Goal: Task Accomplishment & Management: Manage account settings

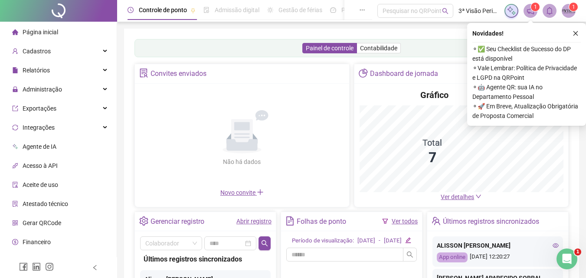
click at [250, 224] on link "Abrir registro" at bounding box center [254, 221] width 35 height 7
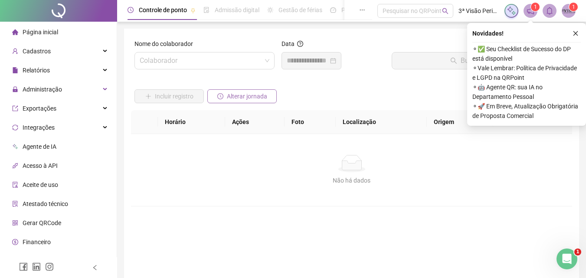
click at [251, 91] on button "Alterar jornada" at bounding box center [241, 96] width 69 height 14
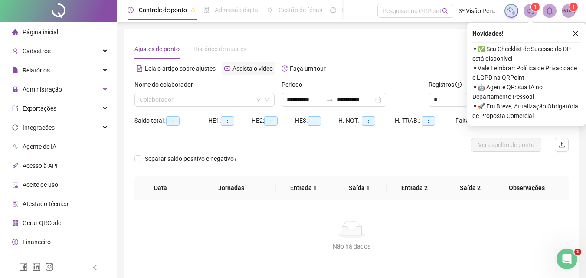
type input "**********"
click at [227, 100] on input "search" at bounding box center [201, 99] width 122 height 13
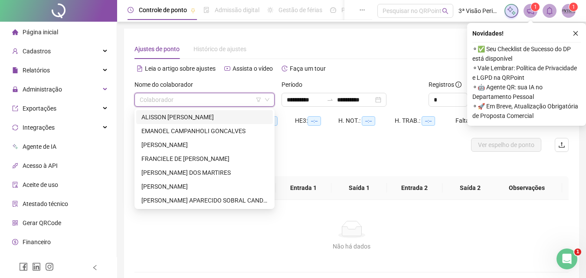
click at [195, 117] on div "ALISSON [PERSON_NAME]" at bounding box center [204, 117] width 126 height 10
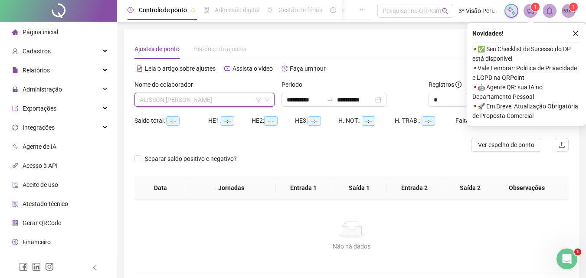
click at [232, 97] on span "ALISSON [PERSON_NAME]" at bounding box center [205, 99] width 130 height 13
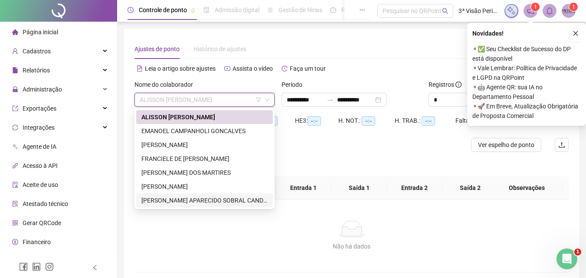
click at [192, 202] on div "[PERSON_NAME] APARECIDO SOBRAL CANDIDO" at bounding box center [204, 201] width 126 height 10
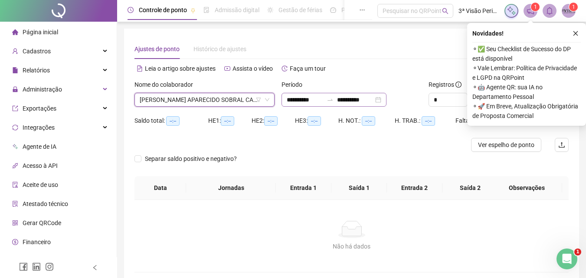
click at [387, 100] on div "**********" at bounding box center [334, 100] width 105 height 14
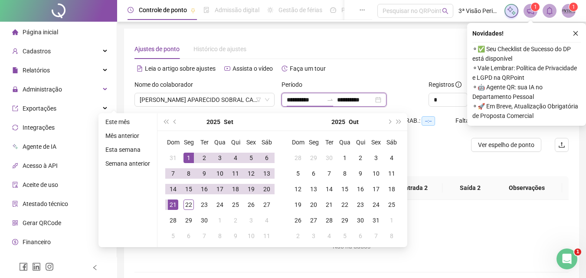
type input "**********"
click at [184, 157] on div "1" at bounding box center [189, 158] width 10 height 10
type input "**********"
click at [188, 204] on div "22" at bounding box center [189, 205] width 10 height 10
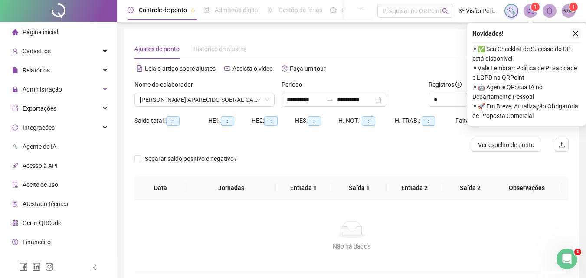
click at [579, 32] on button "button" at bounding box center [576, 33] width 10 height 10
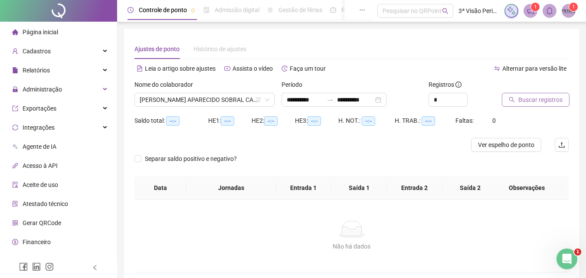
click at [529, 97] on span "Buscar registros" at bounding box center [541, 100] width 44 height 10
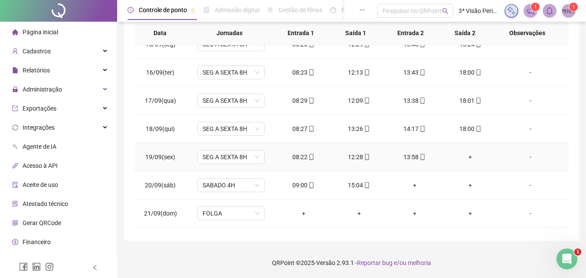
scroll to position [435, 0]
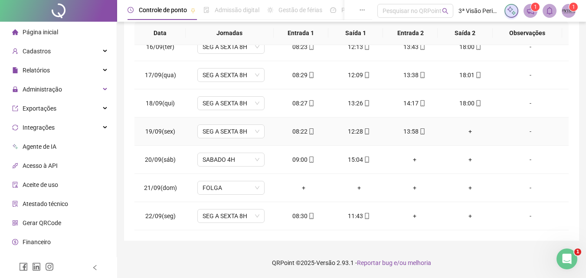
click at [466, 129] on div "+" at bounding box center [471, 132] width 42 height 10
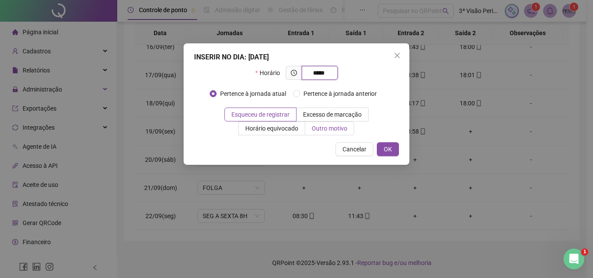
type input "*****"
click at [336, 129] on span "Outro motivo" at bounding box center [330, 128] width 36 height 7
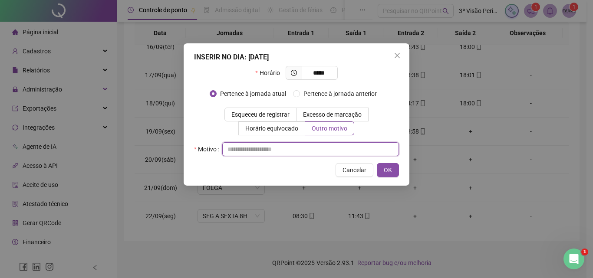
click at [327, 148] on input "text" at bounding box center [310, 149] width 177 height 14
type input "*"
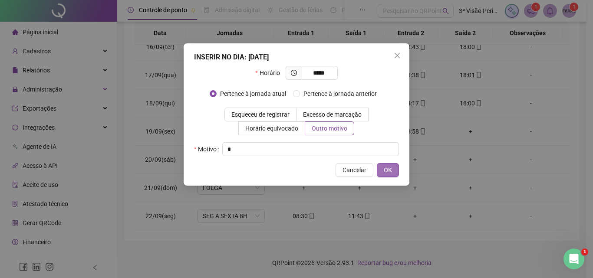
click at [382, 174] on button "OK" at bounding box center [388, 170] width 22 height 14
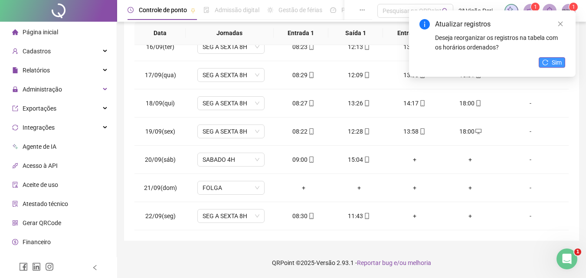
click at [556, 66] on span "Sim" at bounding box center [557, 63] width 10 height 10
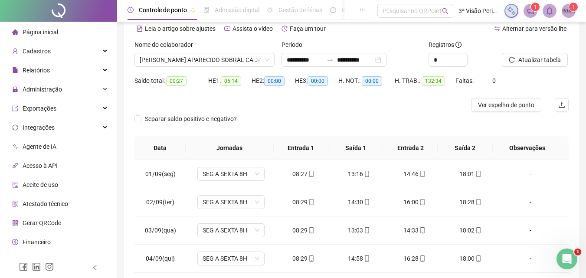
scroll to position [0, 0]
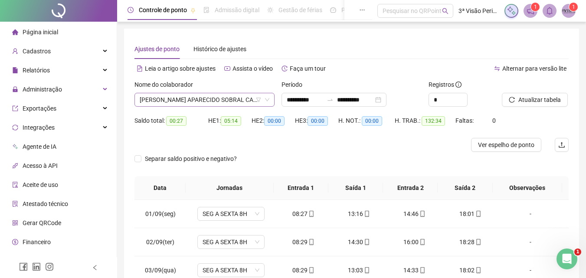
click at [243, 100] on span "[PERSON_NAME] APARECIDO SOBRAL CANDIDO" at bounding box center [205, 99] width 130 height 13
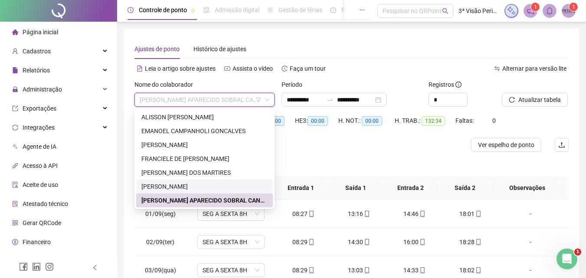
click at [203, 187] on div "[PERSON_NAME]" at bounding box center [204, 187] width 126 height 10
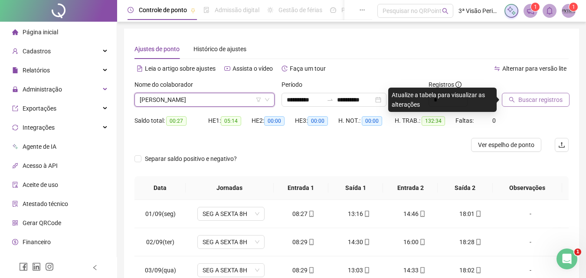
click at [535, 104] on span "Buscar registros" at bounding box center [541, 100] width 44 height 10
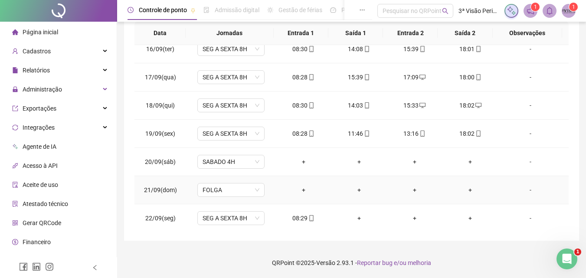
scroll to position [435, 0]
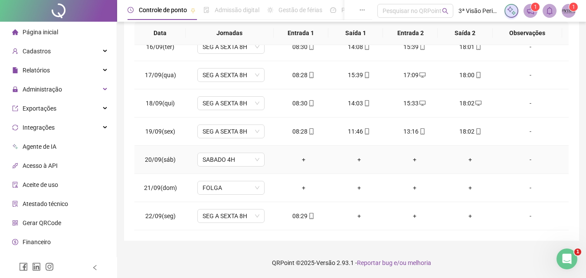
click at [306, 158] on div "+" at bounding box center [304, 160] width 42 height 10
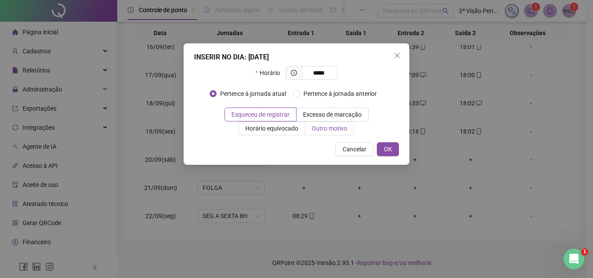
type input "*****"
click at [322, 128] on span "Outro motivo" at bounding box center [330, 128] width 36 height 7
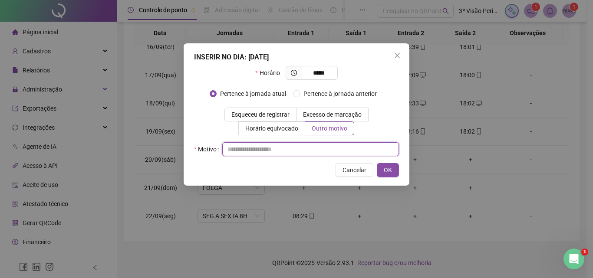
click at [311, 148] on input "text" at bounding box center [310, 149] width 177 height 14
type input "*"
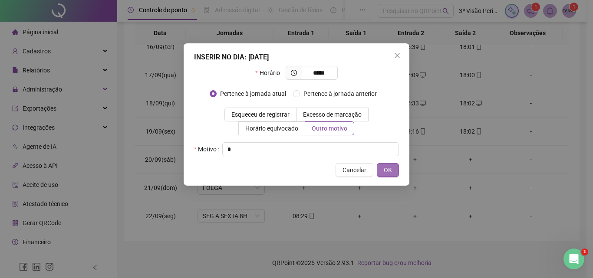
click at [383, 173] on button "OK" at bounding box center [388, 170] width 22 height 14
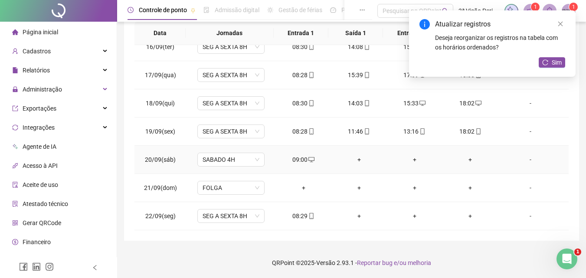
click at [354, 157] on div "+" at bounding box center [360, 160] width 42 height 10
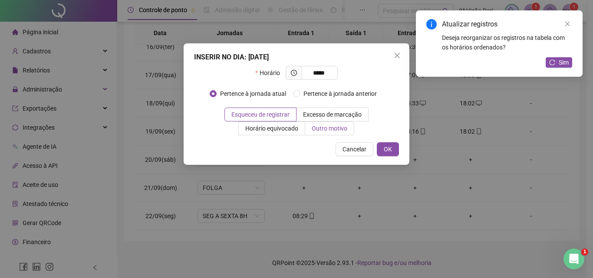
type input "*****"
click at [321, 128] on span "Outro motivo" at bounding box center [330, 128] width 36 height 7
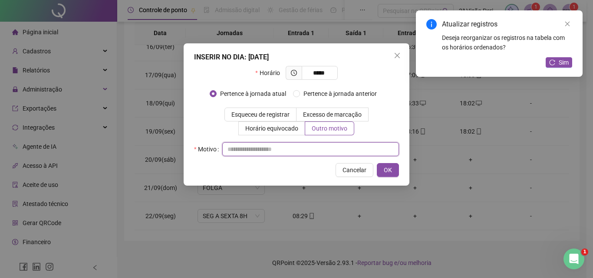
click at [319, 146] on input "text" at bounding box center [310, 149] width 177 height 14
type input "*"
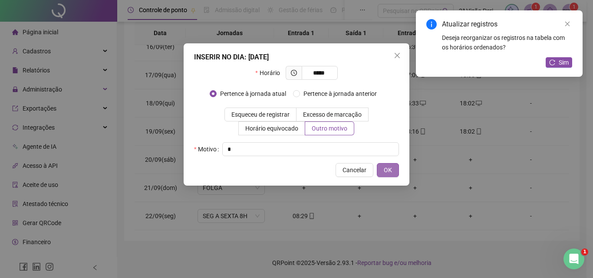
click at [390, 168] on span "OK" at bounding box center [388, 170] width 8 height 10
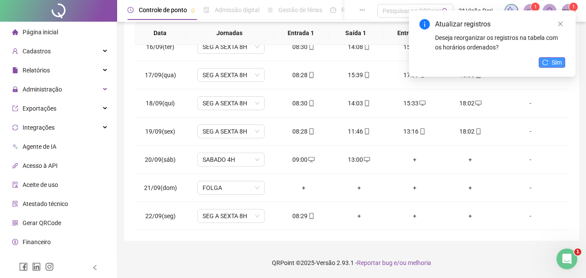
click at [559, 63] on span "Sim" at bounding box center [557, 63] width 10 height 10
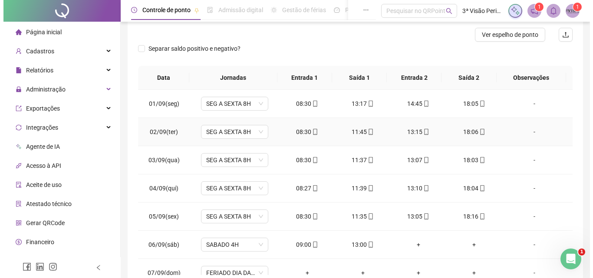
scroll to position [0, 0]
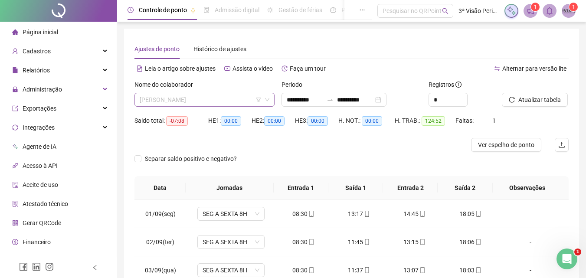
click at [226, 102] on span "[PERSON_NAME]" at bounding box center [205, 99] width 130 height 13
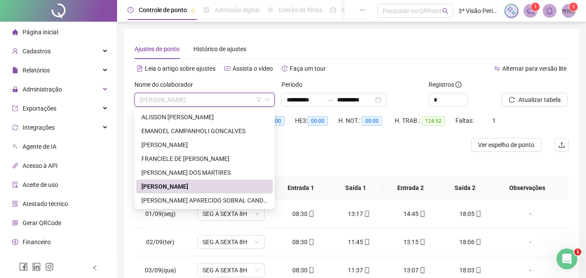
click at [184, 170] on div "[PERSON_NAME] DOS MARTIRES" at bounding box center [204, 173] width 126 height 10
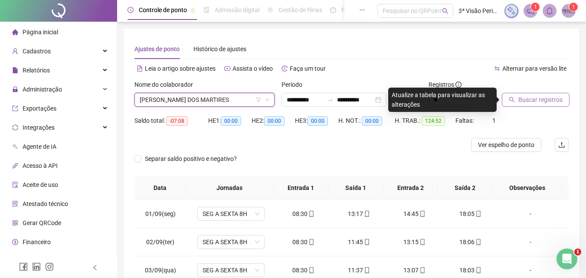
click at [553, 93] on button "Buscar registros" at bounding box center [536, 100] width 68 height 14
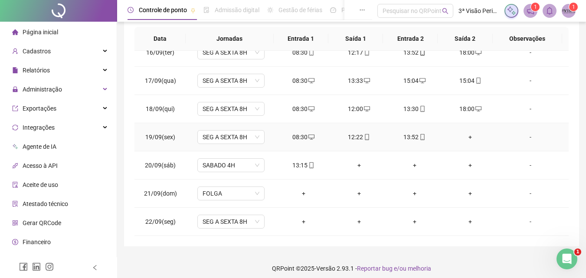
scroll to position [155, 0]
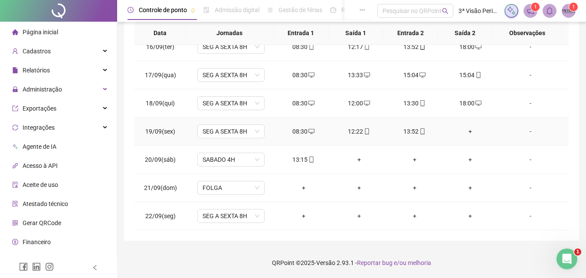
click at [467, 131] on div "+" at bounding box center [471, 132] width 42 height 10
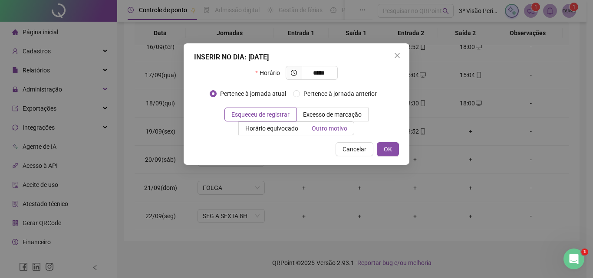
type input "*****"
click at [314, 128] on span "Outro motivo" at bounding box center [330, 128] width 36 height 7
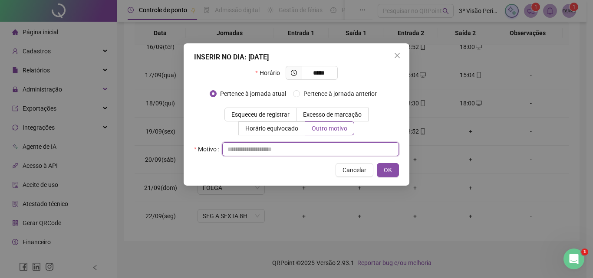
click at [309, 148] on input "text" at bounding box center [310, 149] width 177 height 14
type input "*"
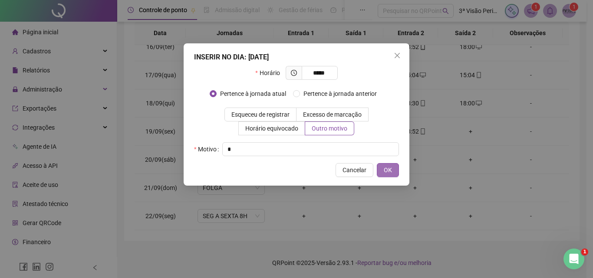
click at [384, 167] on span "OK" at bounding box center [388, 170] width 8 height 10
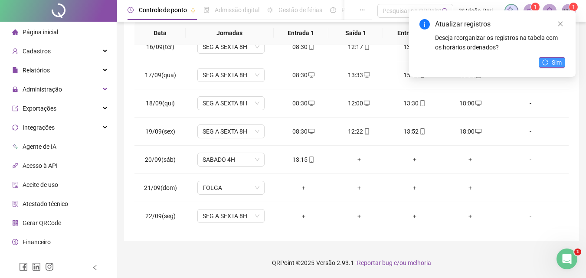
click at [559, 64] on span "Sim" at bounding box center [557, 63] width 10 height 10
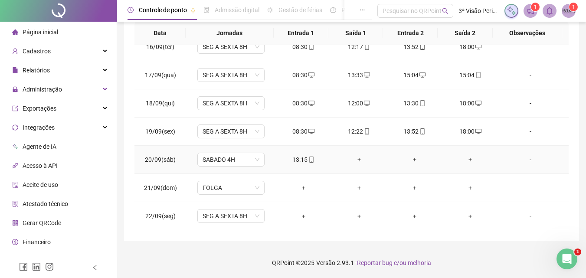
click at [357, 159] on div "+" at bounding box center [360, 160] width 42 height 10
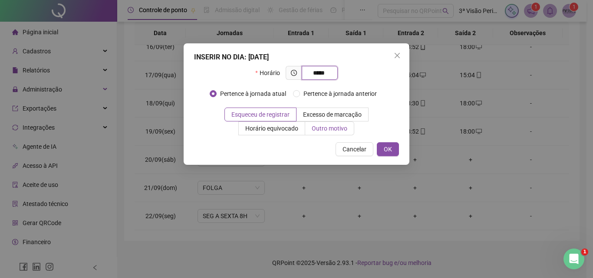
type input "*****"
click at [340, 128] on span "Outro motivo" at bounding box center [330, 128] width 36 height 7
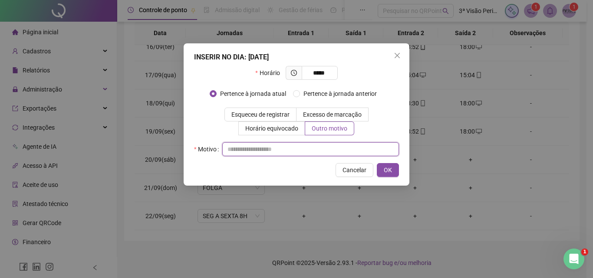
click at [331, 146] on input "text" at bounding box center [310, 149] width 177 height 14
type input "*"
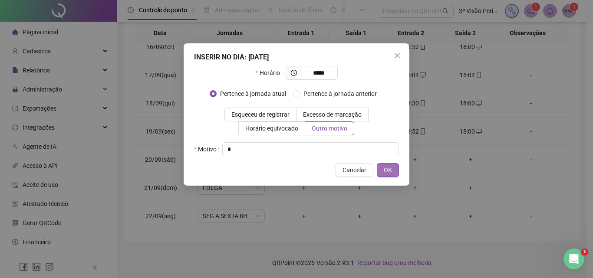
click at [388, 172] on span "OK" at bounding box center [388, 170] width 8 height 10
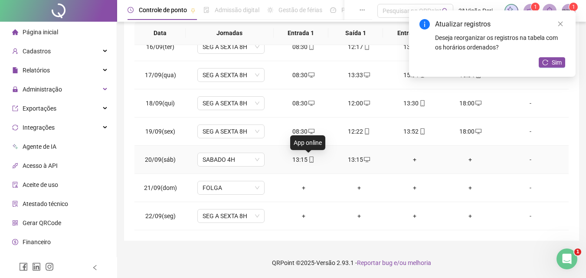
click at [303, 161] on div "13:15" at bounding box center [304, 160] width 42 height 10
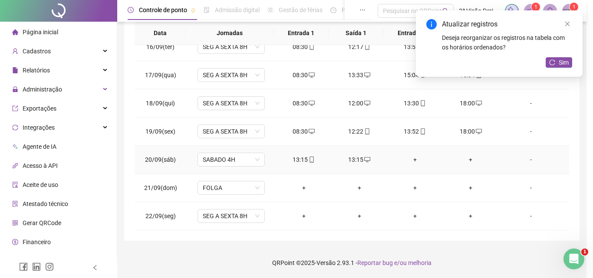
type input "**********"
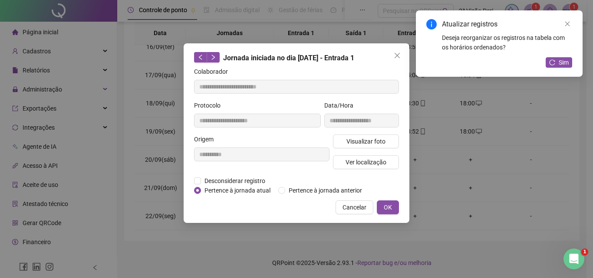
click at [235, 186] on span "Pertence à jornada atual" at bounding box center [237, 191] width 73 height 10
click at [236, 181] on span "Desconsiderar registro" at bounding box center [235, 181] width 68 height 10
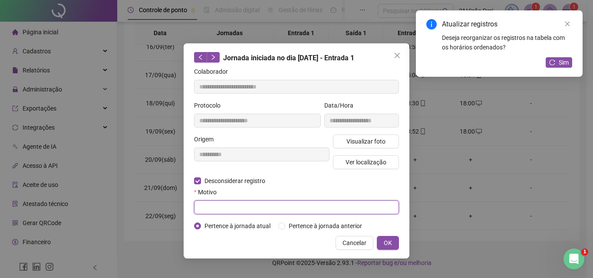
click at [247, 206] on input "text" at bounding box center [296, 208] width 205 height 14
type input "*"
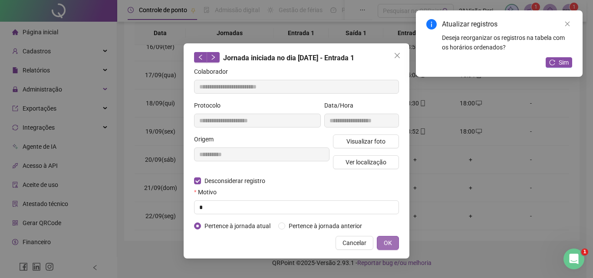
click at [387, 240] on span "OK" at bounding box center [388, 243] width 8 height 10
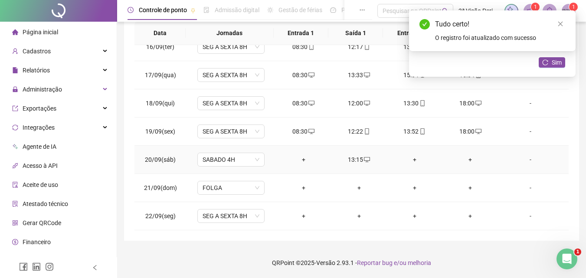
click at [300, 159] on div "+" at bounding box center [304, 160] width 42 height 10
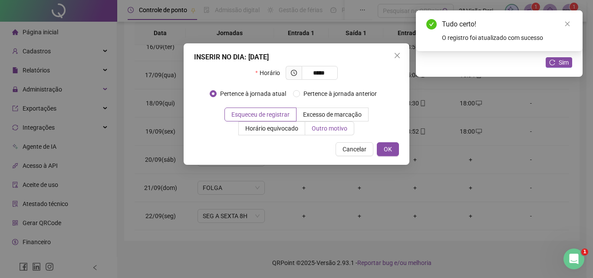
type input "*****"
click at [330, 126] on span "Outro motivo" at bounding box center [330, 128] width 36 height 7
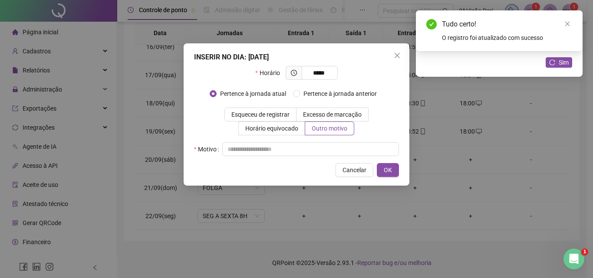
click at [316, 159] on div "INSERIR NO DIA : [DATE] Horário ***** Pertence à jornada atual Pertence à jorna…" at bounding box center [297, 114] width 226 height 142
click at [317, 149] on input "text" at bounding box center [310, 149] width 177 height 14
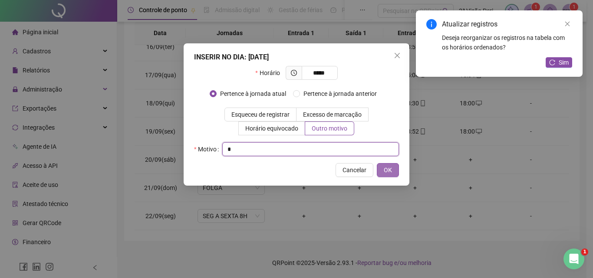
type input "*"
click at [392, 166] on button "OK" at bounding box center [388, 170] width 22 height 14
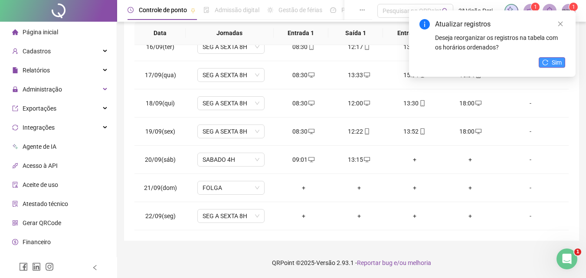
click at [554, 59] on span "Sim" at bounding box center [557, 63] width 10 height 10
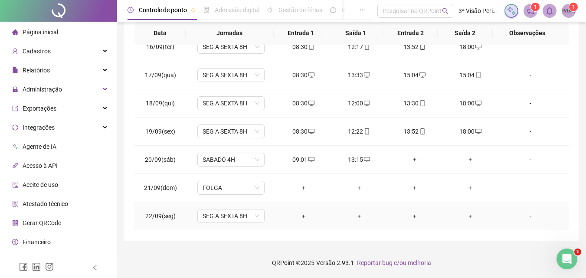
click at [302, 215] on div "+" at bounding box center [304, 216] width 42 height 10
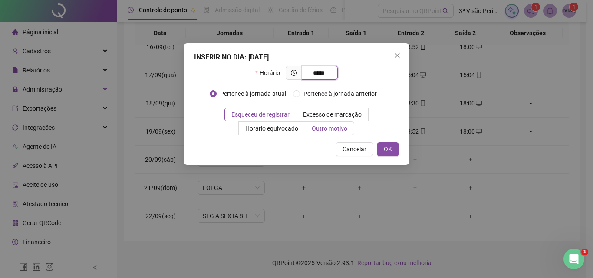
type input "*****"
click at [330, 130] on span "Outro motivo" at bounding box center [330, 128] width 36 height 7
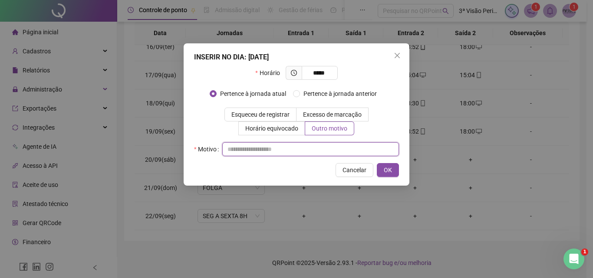
click at [325, 143] on input "text" at bounding box center [310, 149] width 177 height 14
type input "*"
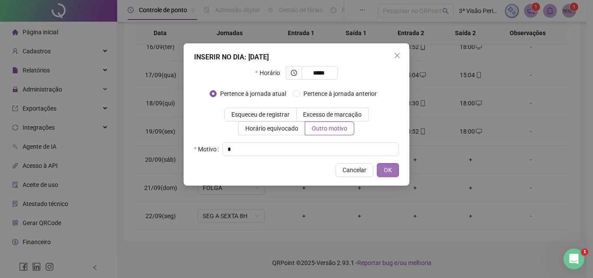
click at [384, 168] on span "OK" at bounding box center [388, 170] width 8 height 10
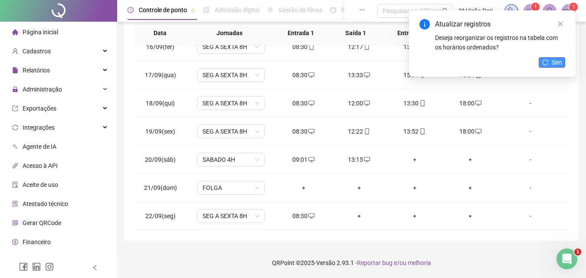
click at [552, 63] on span "Sim" at bounding box center [557, 63] width 10 height 10
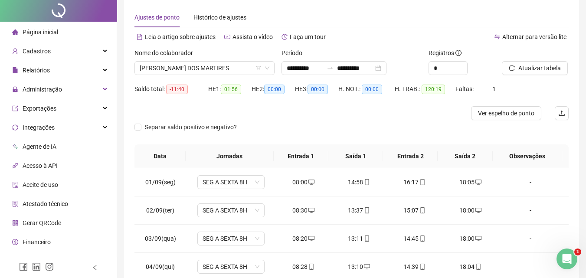
scroll to position [0, 0]
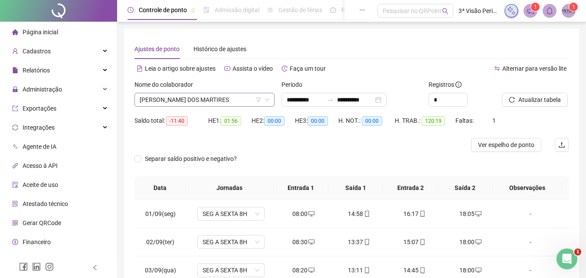
click at [223, 105] on span "[PERSON_NAME] DOS MARTIRES" at bounding box center [205, 99] width 130 height 13
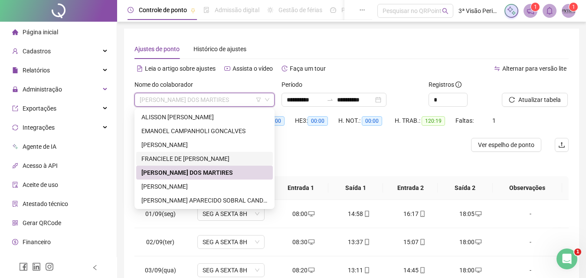
click at [212, 157] on div "FRANCIELE DE [PERSON_NAME]" at bounding box center [204, 159] width 126 height 10
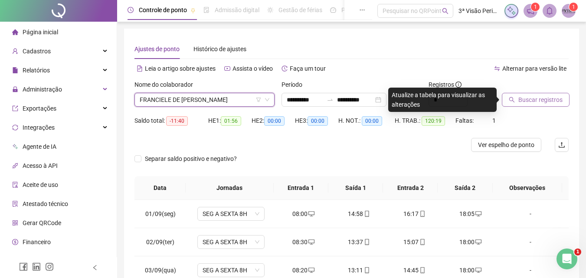
click at [536, 102] on span "Buscar registros" at bounding box center [541, 100] width 44 height 10
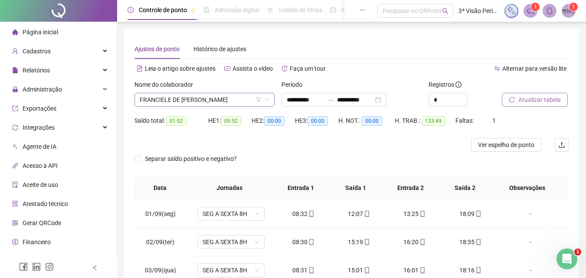
click at [199, 99] on span "FRANCIELE DE [PERSON_NAME]" at bounding box center [205, 99] width 130 height 13
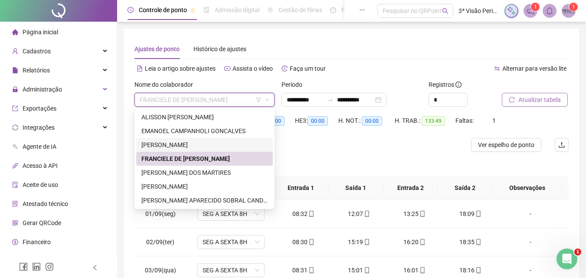
click at [194, 144] on div "[PERSON_NAME]" at bounding box center [204, 145] width 126 height 10
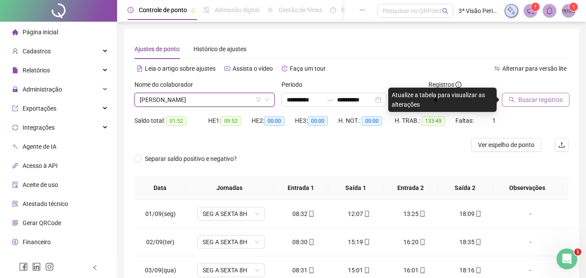
click at [528, 102] on span "Buscar registros" at bounding box center [541, 100] width 44 height 10
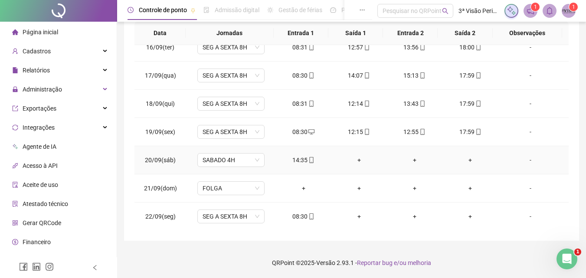
scroll to position [435, 0]
click at [357, 160] on div "+" at bounding box center [360, 160] width 42 height 10
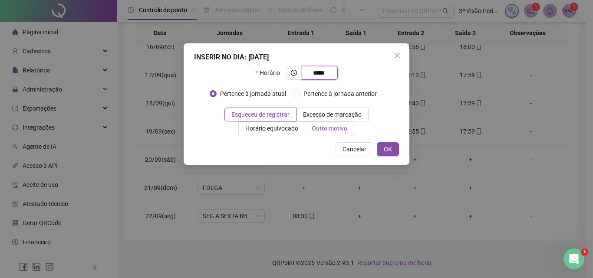
type input "*****"
click at [331, 126] on span "Outro motivo" at bounding box center [330, 128] width 36 height 7
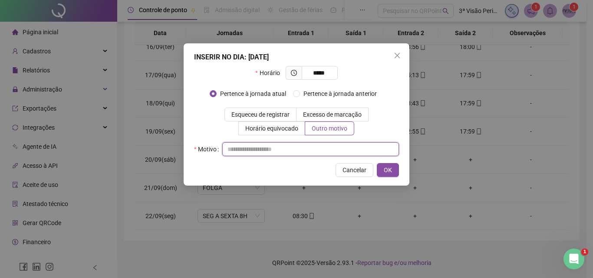
click at [323, 145] on input "text" at bounding box center [310, 149] width 177 height 14
type input "*"
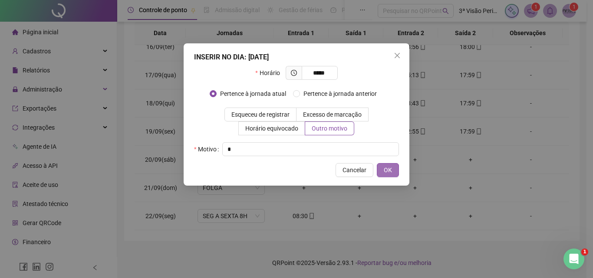
click at [384, 170] on span "OK" at bounding box center [388, 170] width 8 height 10
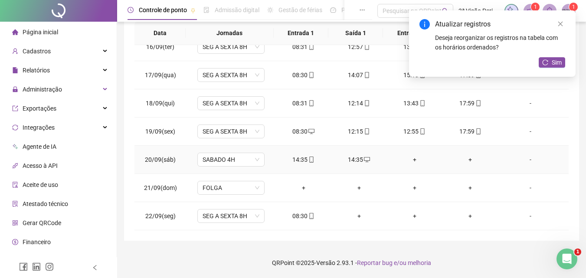
click at [303, 157] on div "14:35" at bounding box center [304, 160] width 42 height 10
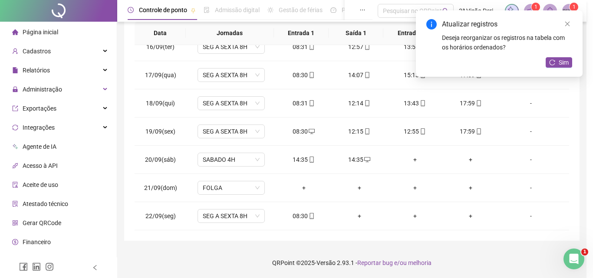
type input "**********"
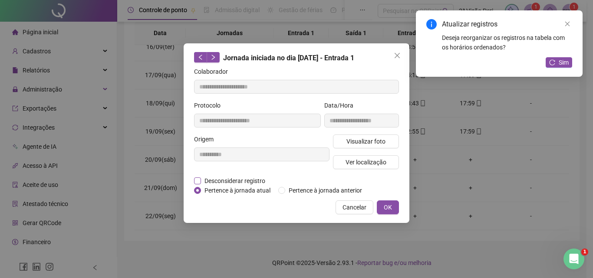
click at [226, 178] on span "Desconsiderar registro" at bounding box center [235, 181] width 68 height 10
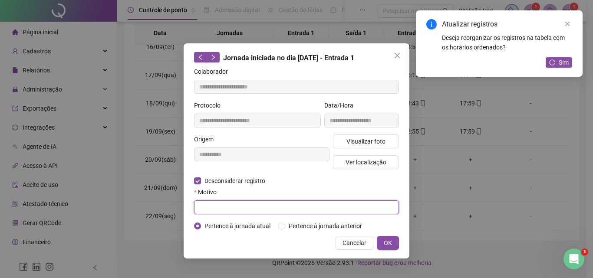
click at [240, 203] on input "text" at bounding box center [296, 208] width 205 height 14
type input "*"
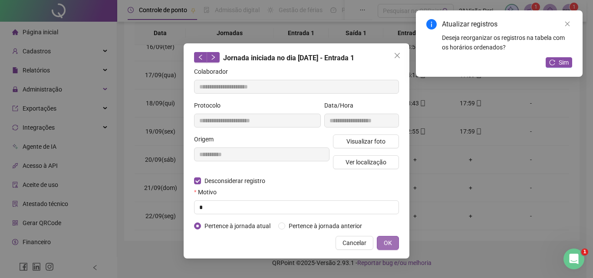
click at [390, 242] on span "OK" at bounding box center [388, 243] width 8 height 10
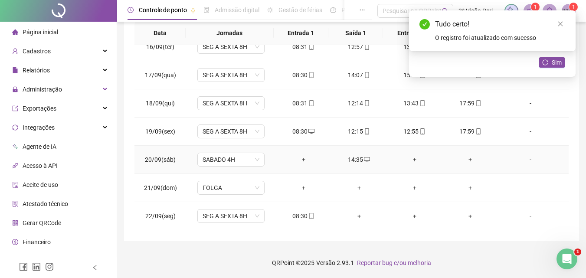
click at [296, 158] on div "+" at bounding box center [304, 160] width 42 height 10
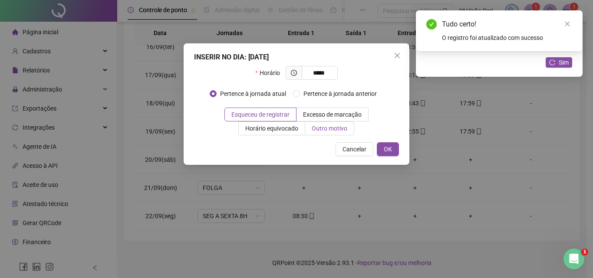
type input "*****"
click at [329, 126] on span "Outro motivo" at bounding box center [330, 128] width 36 height 7
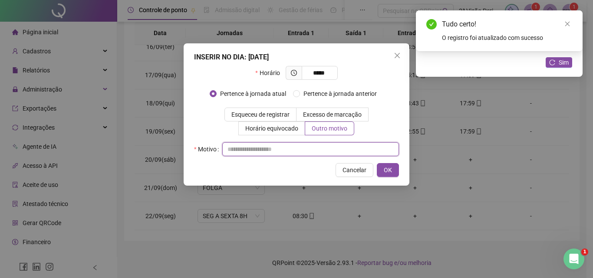
click at [333, 151] on input "text" at bounding box center [310, 149] width 177 height 14
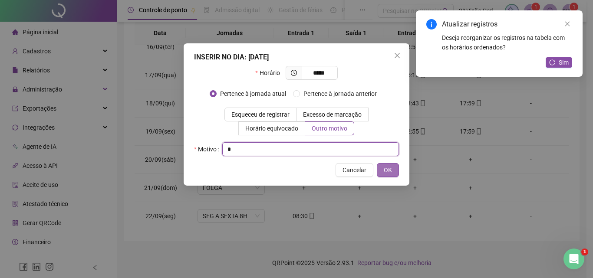
type input "*"
click at [394, 167] on button "OK" at bounding box center [388, 170] width 22 height 14
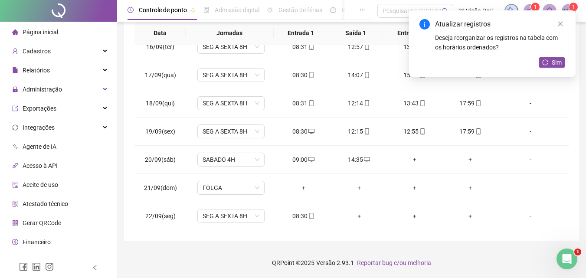
click at [549, 56] on div "Atualizar registros Deseja reorganizar os registros na tabela com os horários o…" at bounding box center [492, 43] width 167 height 66
click at [555, 62] on span "Sim" at bounding box center [557, 63] width 10 height 10
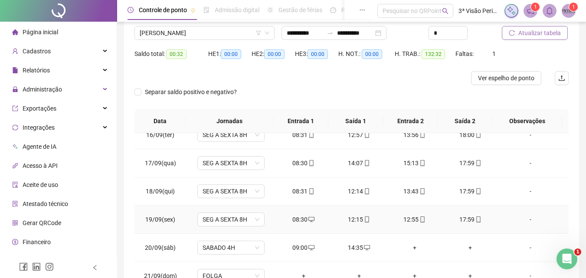
scroll to position [0, 0]
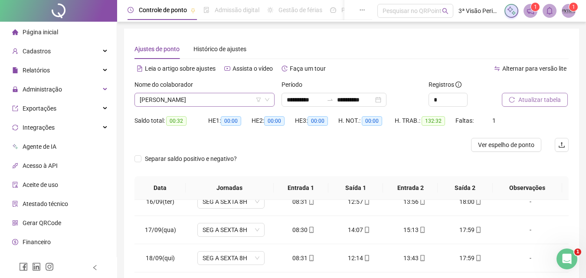
click at [237, 97] on span "[PERSON_NAME]" at bounding box center [205, 99] width 130 height 13
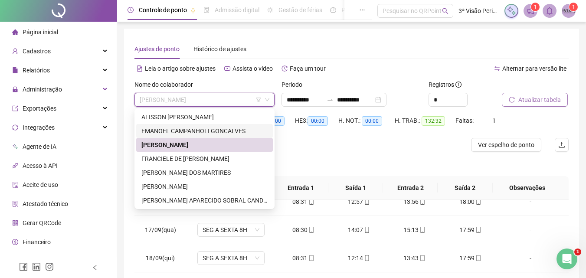
click at [224, 136] on div "EMANOEL CAMPANHOLI GONCALVES" at bounding box center [204, 131] width 137 height 14
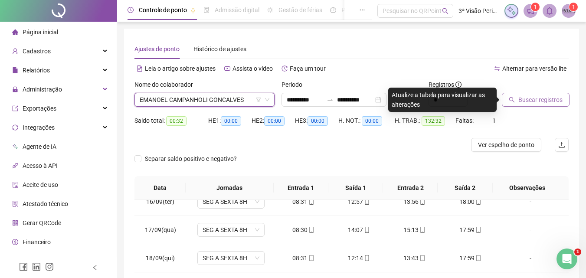
click at [527, 102] on span "Buscar registros" at bounding box center [541, 100] width 44 height 10
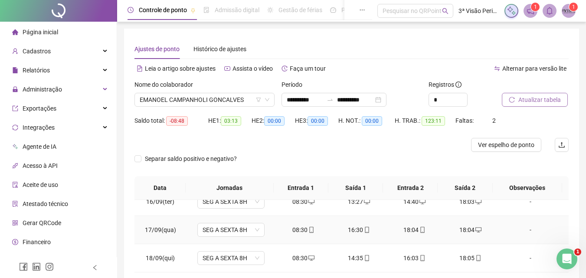
scroll to position [155, 0]
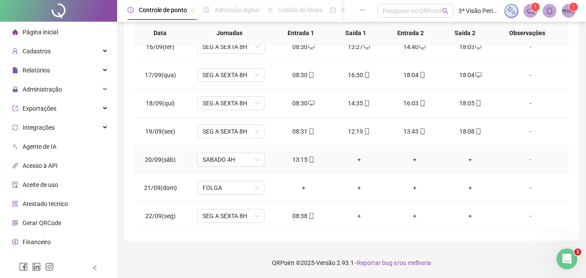
click at [355, 157] on div "+" at bounding box center [360, 160] width 42 height 10
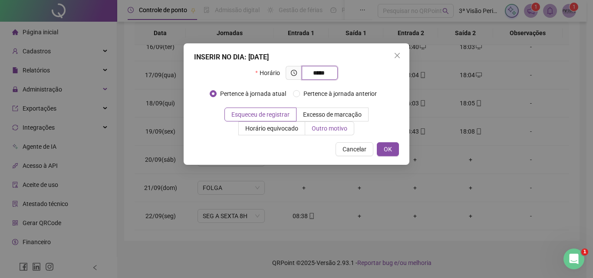
type input "*****"
click at [330, 130] on span "Outro motivo" at bounding box center [330, 128] width 36 height 7
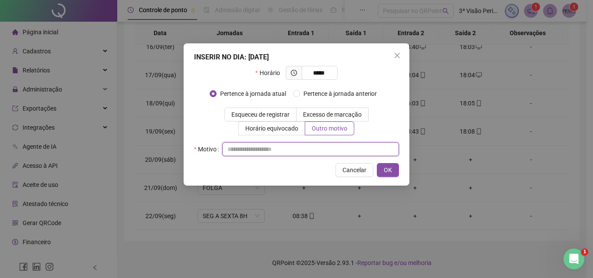
click at [317, 150] on input "text" at bounding box center [310, 149] width 177 height 14
type input "*"
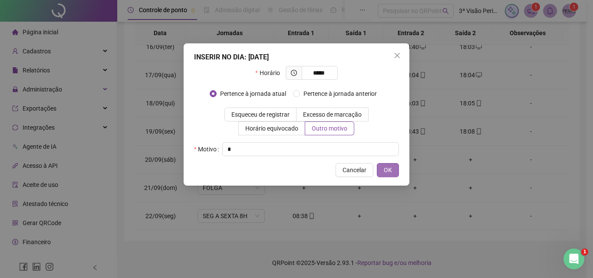
click at [389, 172] on span "OK" at bounding box center [388, 170] width 8 height 10
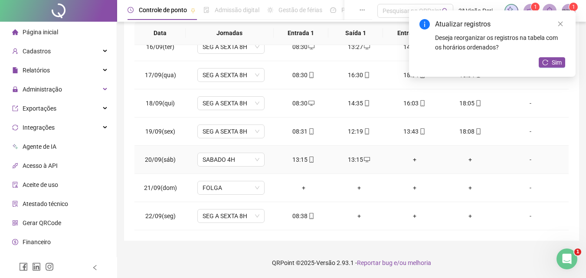
click at [310, 161] on icon "mobile" at bounding box center [312, 160] width 6 height 6
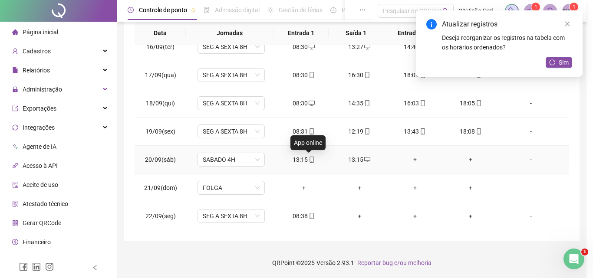
type input "**********"
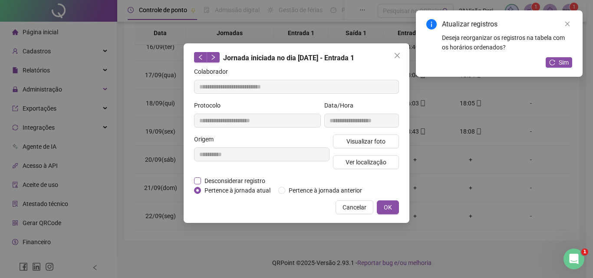
click at [250, 181] on span "Desconsiderar registro" at bounding box center [235, 181] width 68 height 10
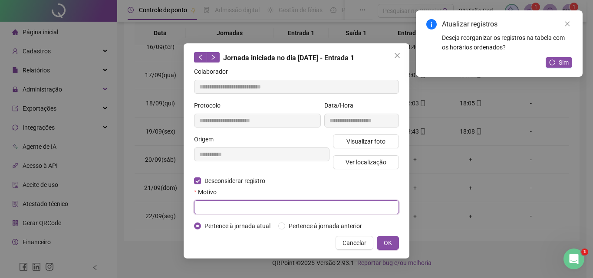
click at [253, 211] on input "text" at bounding box center [296, 208] width 205 height 14
type input "*"
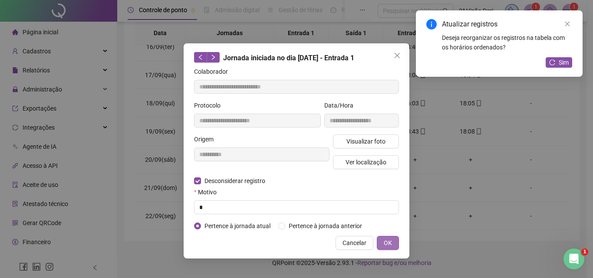
click at [386, 239] on span "OK" at bounding box center [388, 243] width 8 height 10
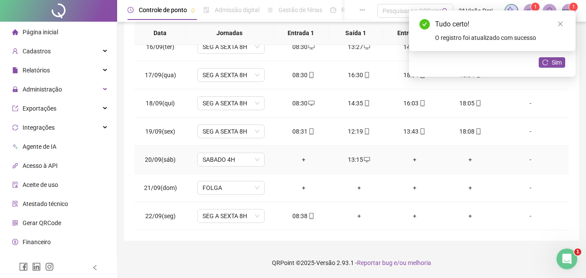
click at [300, 157] on div "+" at bounding box center [304, 160] width 42 height 10
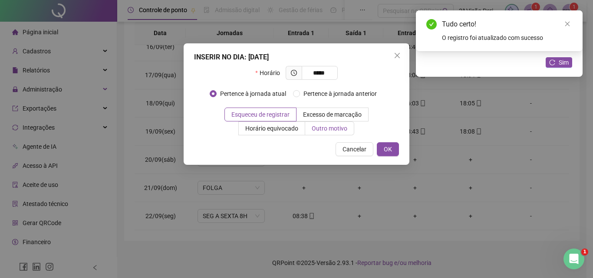
type input "*****"
click at [332, 129] on span "Outro motivo" at bounding box center [330, 128] width 36 height 7
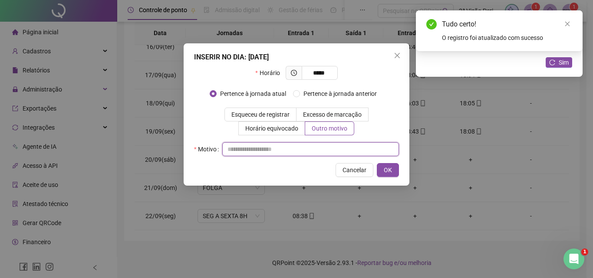
click at [329, 147] on input "text" at bounding box center [310, 149] width 177 height 14
type input "*"
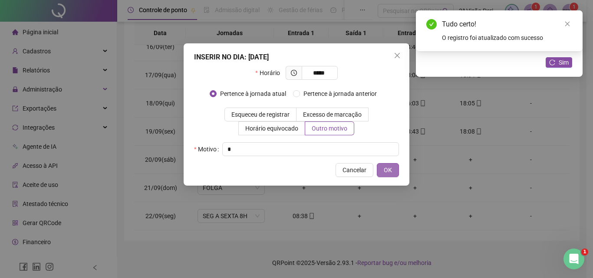
click at [389, 168] on span "OK" at bounding box center [388, 170] width 8 height 10
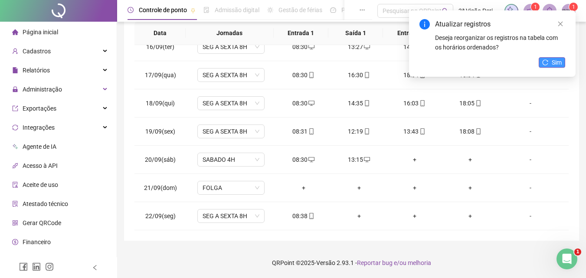
click at [560, 62] on span "Sim" at bounding box center [557, 63] width 10 height 10
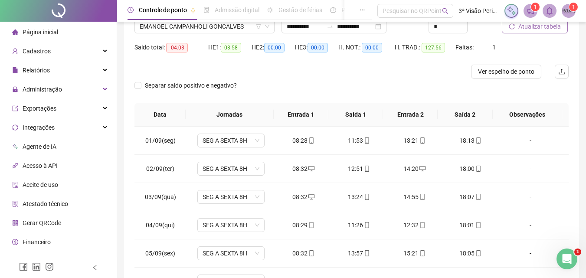
scroll to position [0, 0]
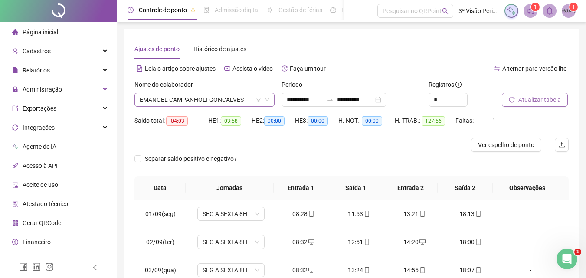
click at [214, 101] on span "EMANOEL CAMPANHOLI GONCALVES" at bounding box center [205, 99] width 130 height 13
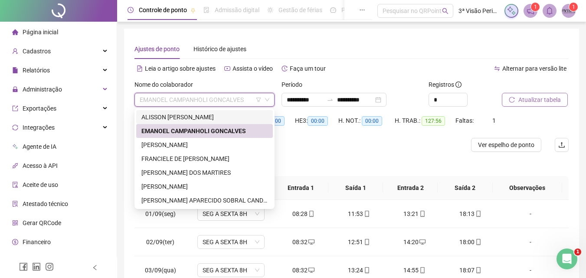
drag, startPoint x: 193, startPoint y: 114, endPoint x: 219, endPoint y: 113, distance: 26.5
click at [193, 113] on div "ALISSON [PERSON_NAME]" at bounding box center [204, 117] width 126 height 10
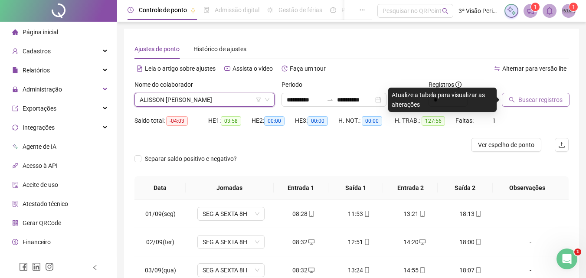
click at [542, 100] on span "Buscar registros" at bounding box center [541, 100] width 44 height 10
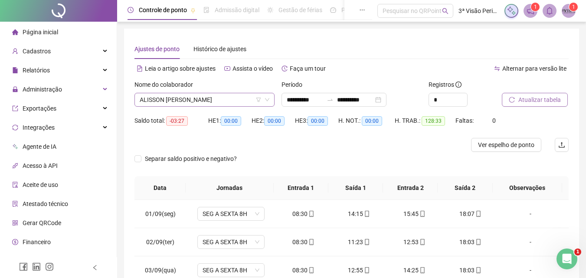
drag, startPoint x: 207, startPoint y: 112, endPoint x: 207, endPoint y: 99, distance: 13.0
click at [206, 112] on div "Nome do colaborador [PERSON_NAME]" at bounding box center [204, 97] width 147 height 34
click at [207, 97] on span "ALISSON [PERSON_NAME]" at bounding box center [205, 99] width 130 height 13
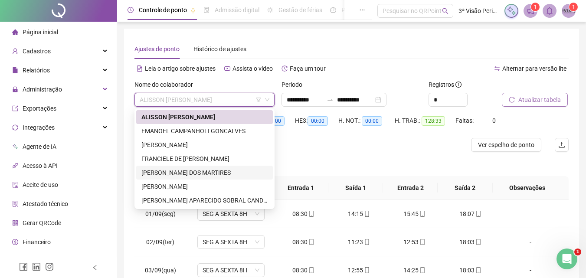
click at [191, 175] on div "[PERSON_NAME] DOS MARTIRES" at bounding box center [204, 173] width 126 height 10
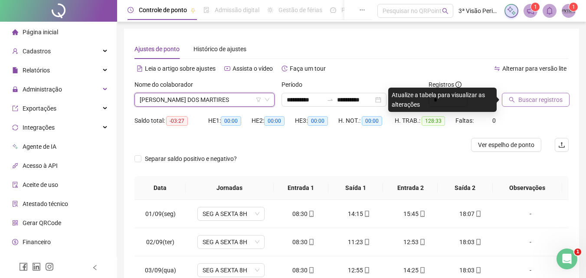
click at [537, 99] on span "Buscar registros" at bounding box center [541, 100] width 44 height 10
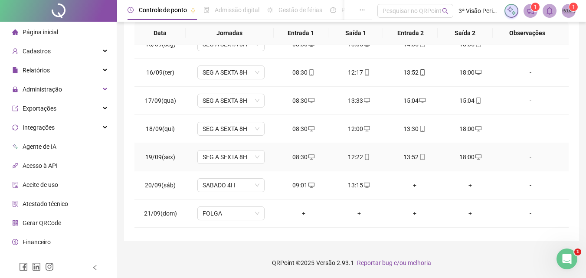
scroll to position [435, 0]
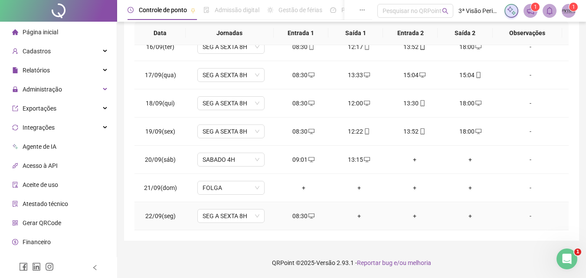
click at [358, 217] on div "+" at bounding box center [360, 216] width 42 height 10
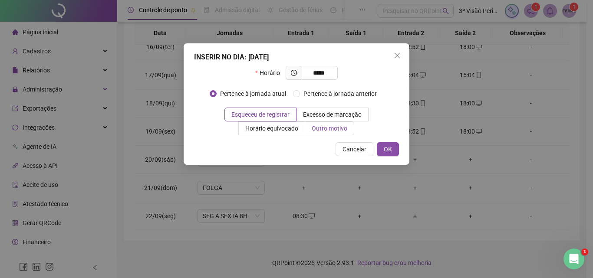
type input "*****"
click at [339, 130] on span "Outro motivo" at bounding box center [330, 128] width 36 height 7
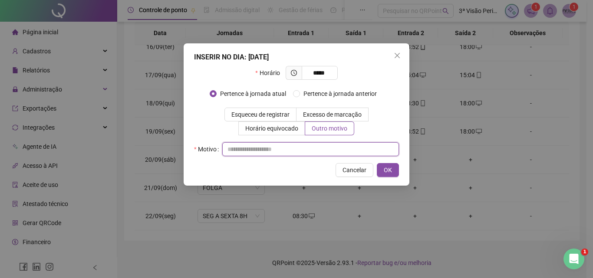
click at [339, 144] on input "text" at bounding box center [310, 149] width 177 height 14
type input "*"
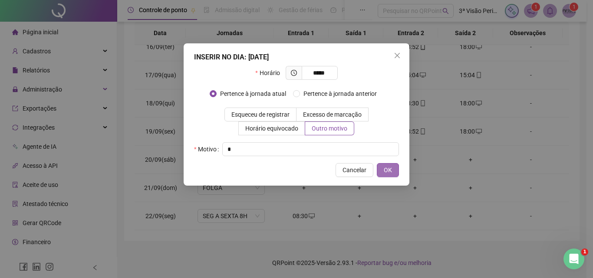
click at [389, 168] on span "OK" at bounding box center [388, 170] width 8 height 10
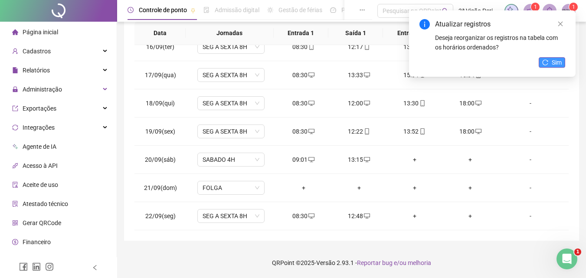
click at [555, 64] on span "Sim" at bounding box center [557, 63] width 10 height 10
